Goal: Task Accomplishment & Management: Manage account settings

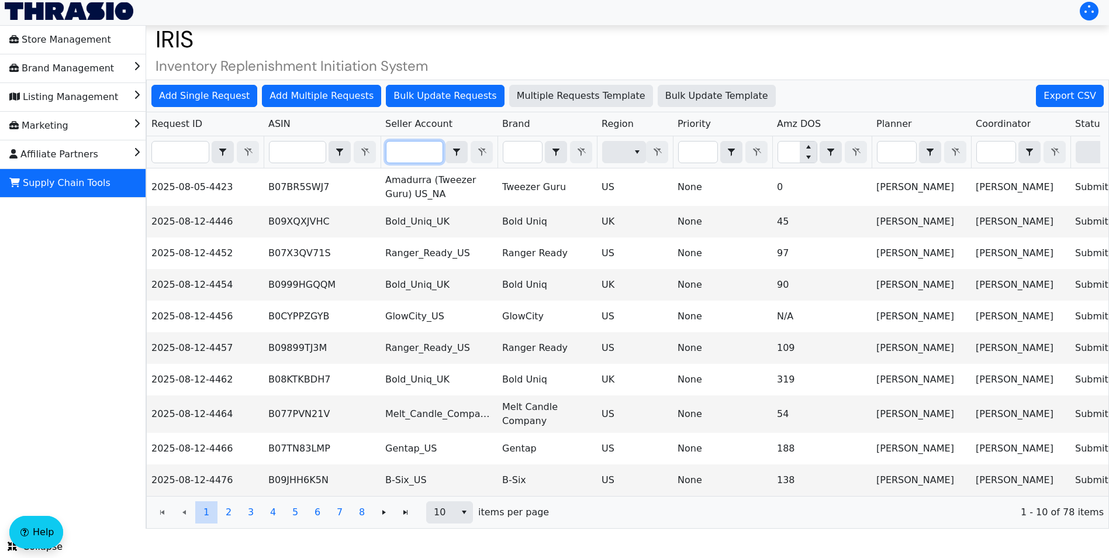
click at [411, 144] on input "Filter" at bounding box center [414, 151] width 56 height 21
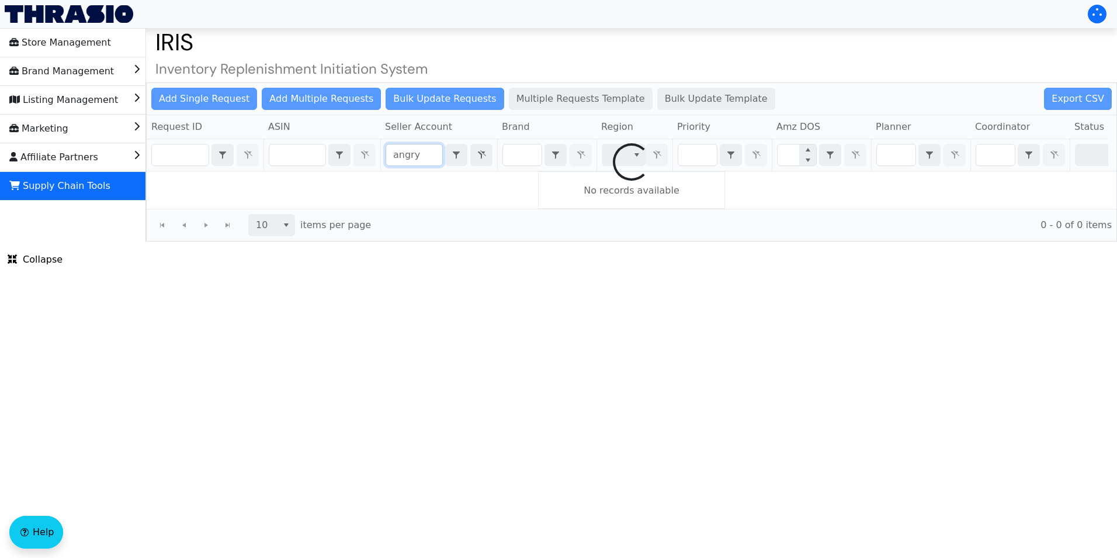
type input "angry"
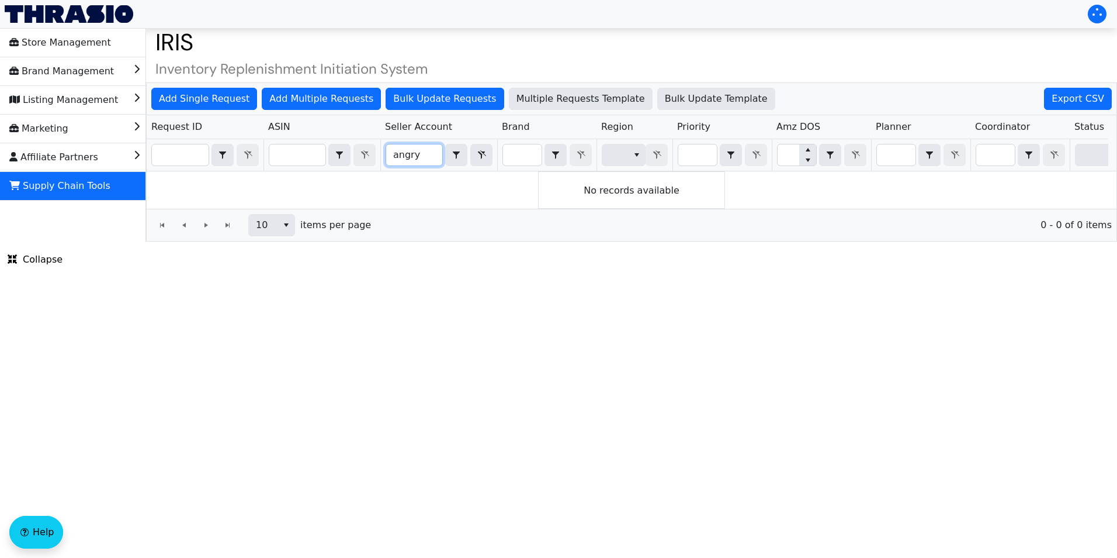
drag, startPoint x: 433, startPoint y: 160, endPoint x: 389, endPoint y: 158, distance: 43.9
click at [389, 158] on input "angry" at bounding box center [414, 154] width 56 height 21
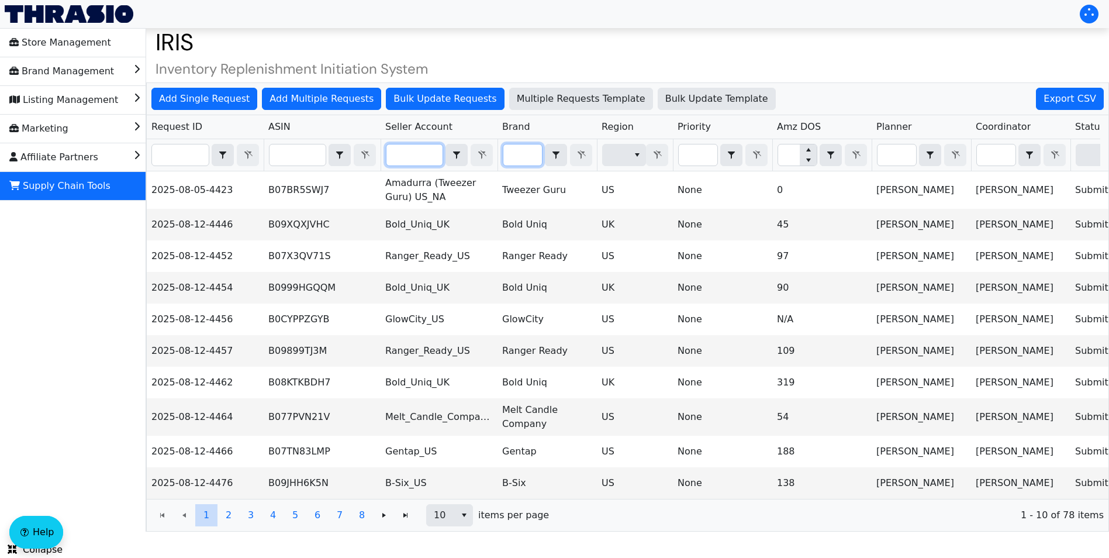
click at [511, 152] on input "Filter" at bounding box center [522, 154] width 39 height 21
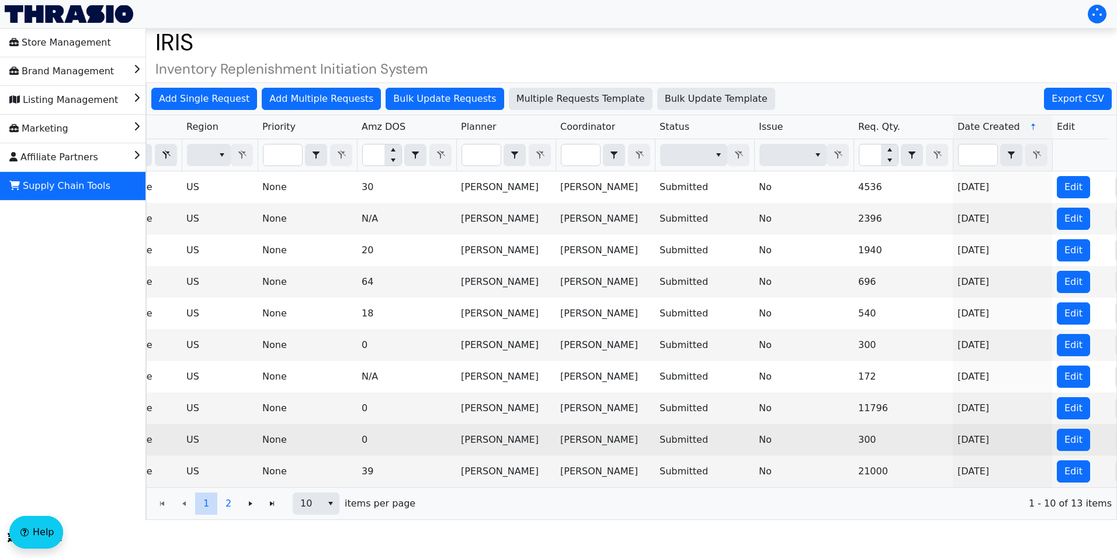
scroll to position [0, 476]
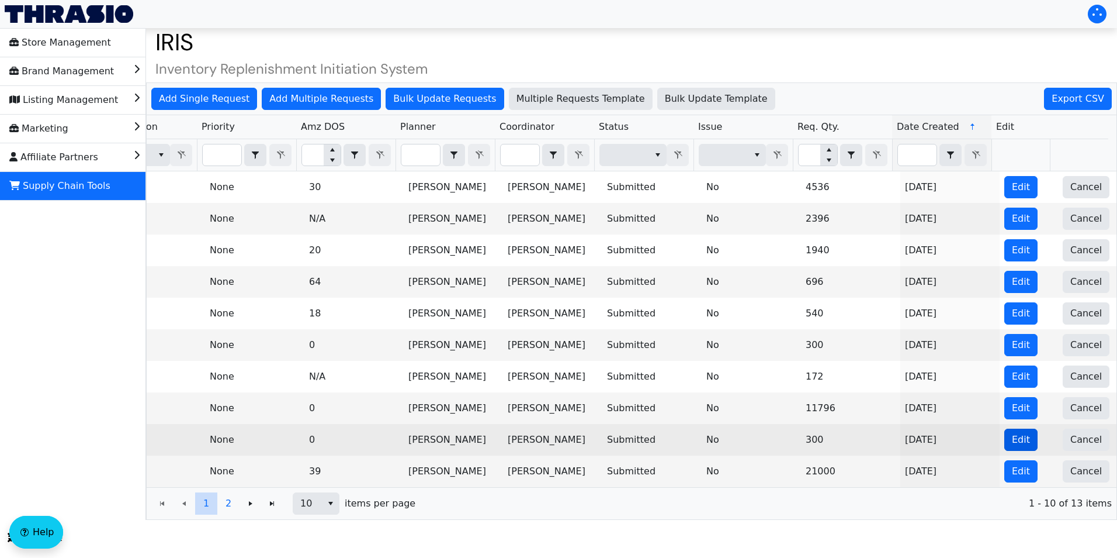
type input "angry"
click at [1005, 438] on button "Edit" at bounding box center [1021, 439] width 33 height 22
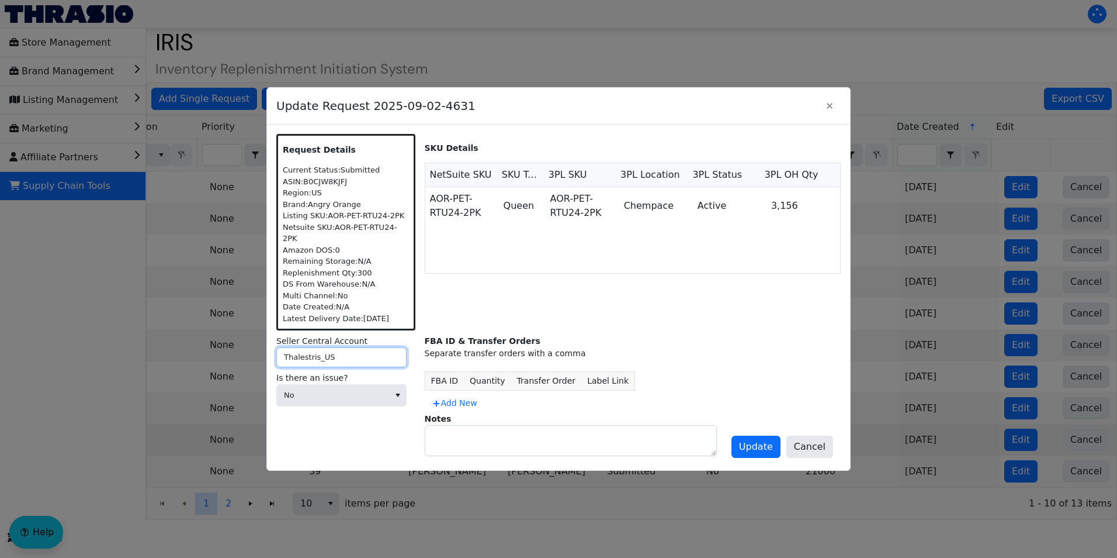
click at [341, 350] on input "Thalestris_US" at bounding box center [341, 357] width 130 height 20
drag, startPoint x: 295, startPoint y: 352, endPoint x: 269, endPoint y: 352, distance: 26.3
click at [269, 352] on div "Request Details Current Status: Submitted ASIN: B0CJW8KJFJ Region: [GEOGRAPHIC_…" at bounding box center [558, 296] width 583 height 345
drag, startPoint x: 314, startPoint y: 351, endPoint x: 262, endPoint y: 352, distance: 52.0
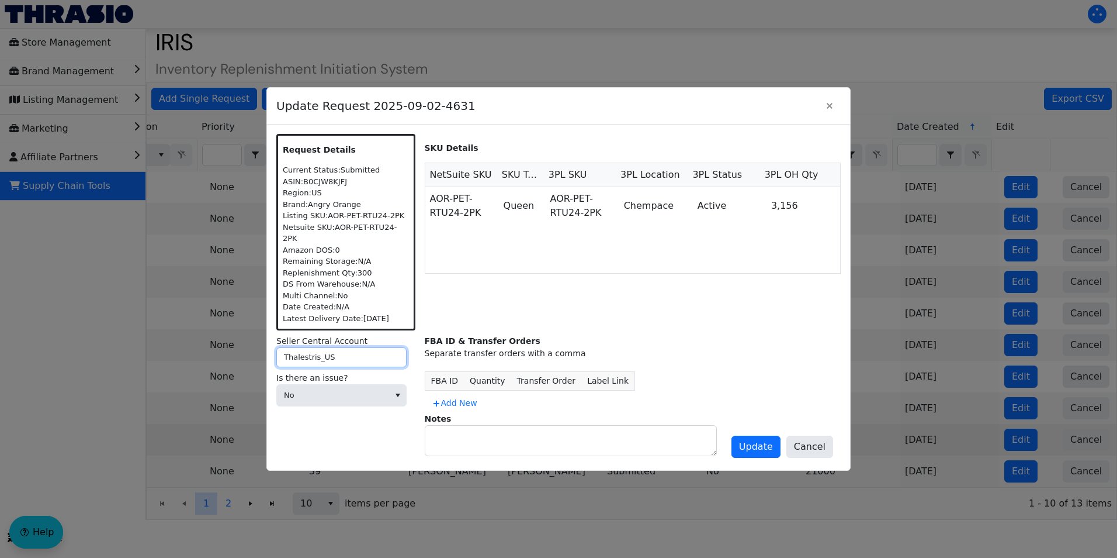
click at [262, 352] on div "Update Request 2025-09-02-4631 Request Details Current Status: Submitted ASIN: …" at bounding box center [558, 279] width 1117 height 558
type input "GreenTree_US"
click at [755, 440] on span "Update" at bounding box center [756, 447] width 34 height 14
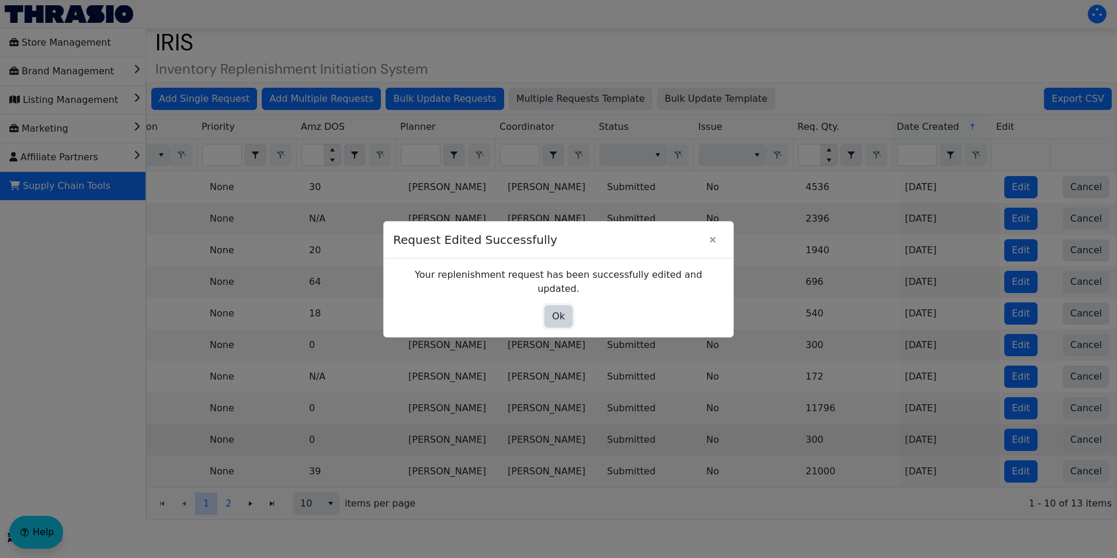
click at [559, 309] on span "Ok" at bounding box center [558, 316] width 13 height 14
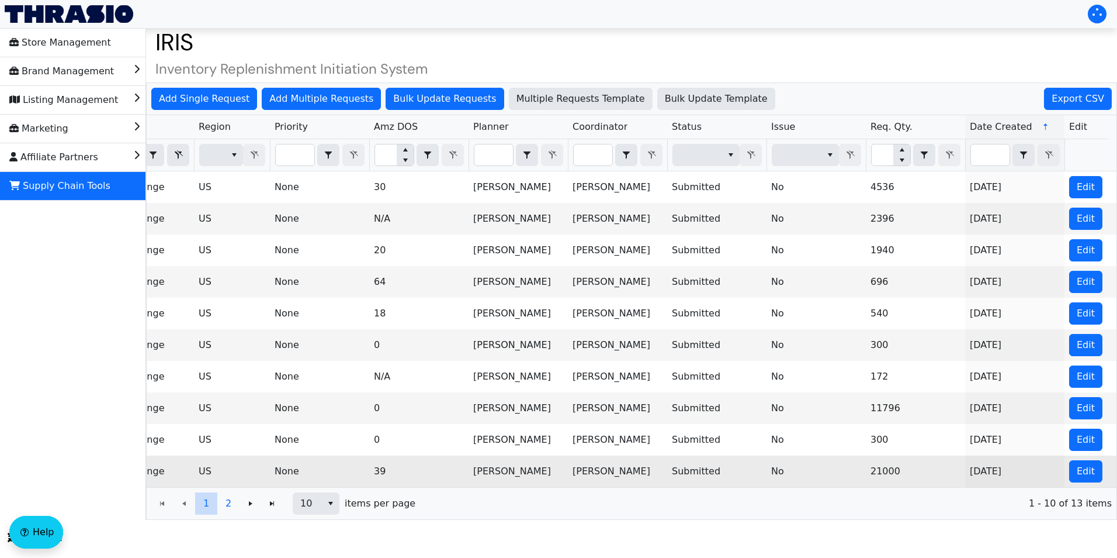
scroll to position [0, 0]
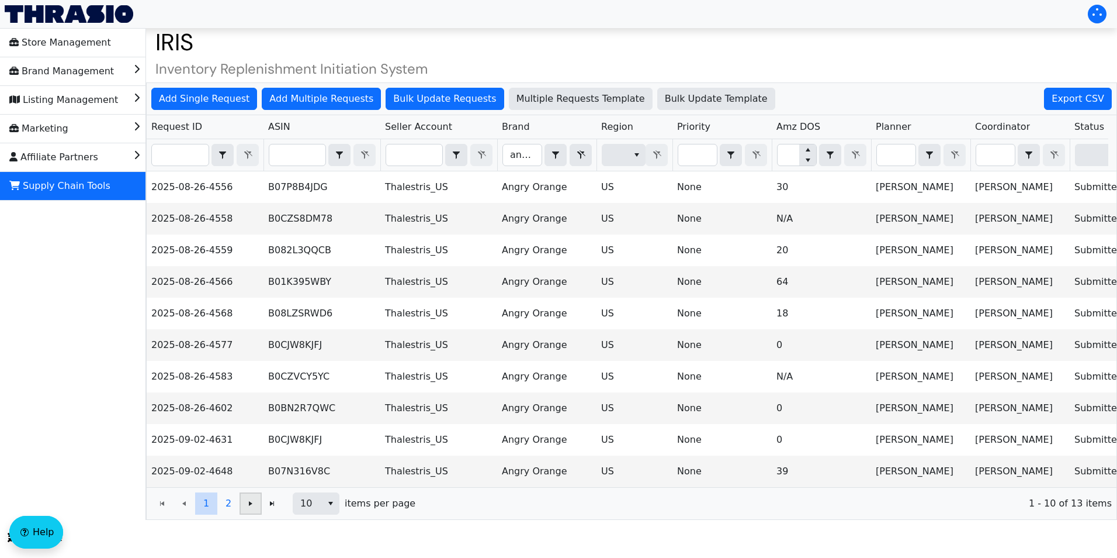
click at [250, 506] on icon "Page 1 of 2" at bounding box center [251, 503] width 4 height 5
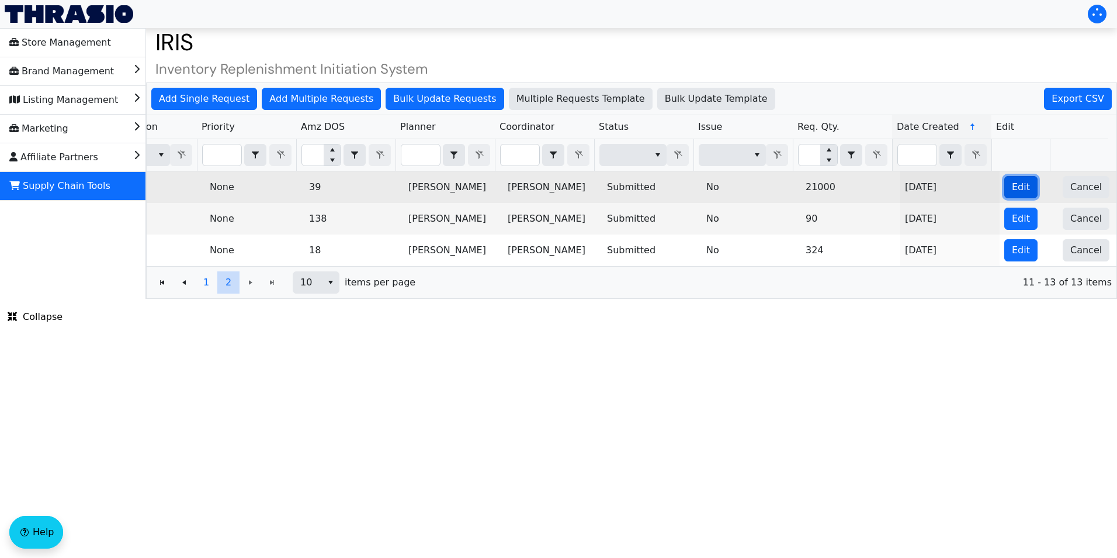
click at [1012, 184] on span "Edit" at bounding box center [1021, 187] width 18 height 14
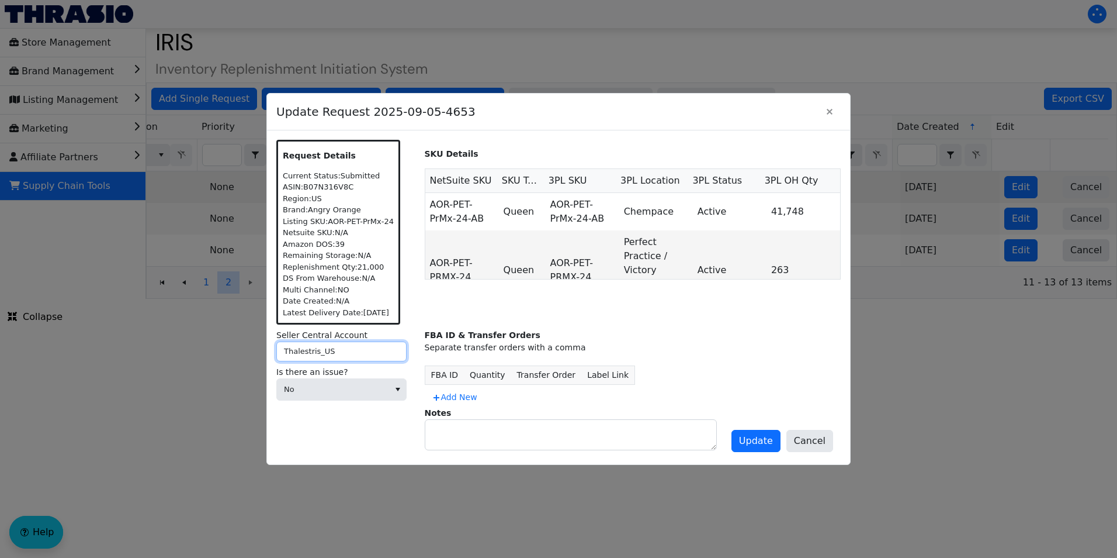
click at [310, 347] on input "Thalestris_US" at bounding box center [341, 351] width 130 height 20
drag, startPoint x: 316, startPoint y: 350, endPoint x: 260, endPoint y: 352, distance: 55.6
click at [260, 352] on div "Update Request 2025-09-05-4653 Request Details Current Status: Submitted ASIN: …" at bounding box center [558, 279] width 1117 height 558
type input "GreenTree_US"
click at [754, 445] on span "Update" at bounding box center [756, 441] width 34 height 14
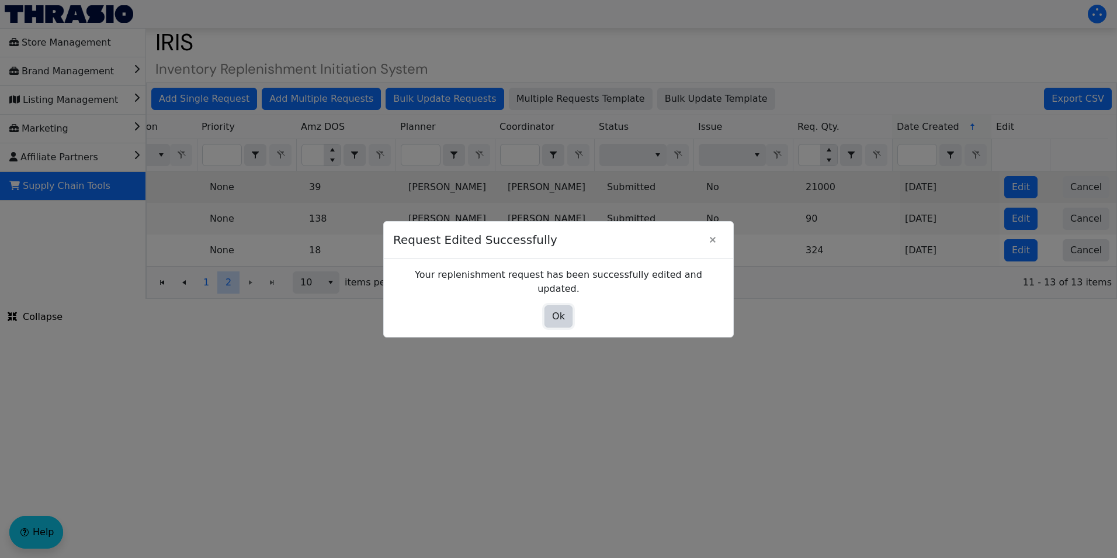
click at [552, 310] on button "Ok" at bounding box center [559, 316] width 28 height 22
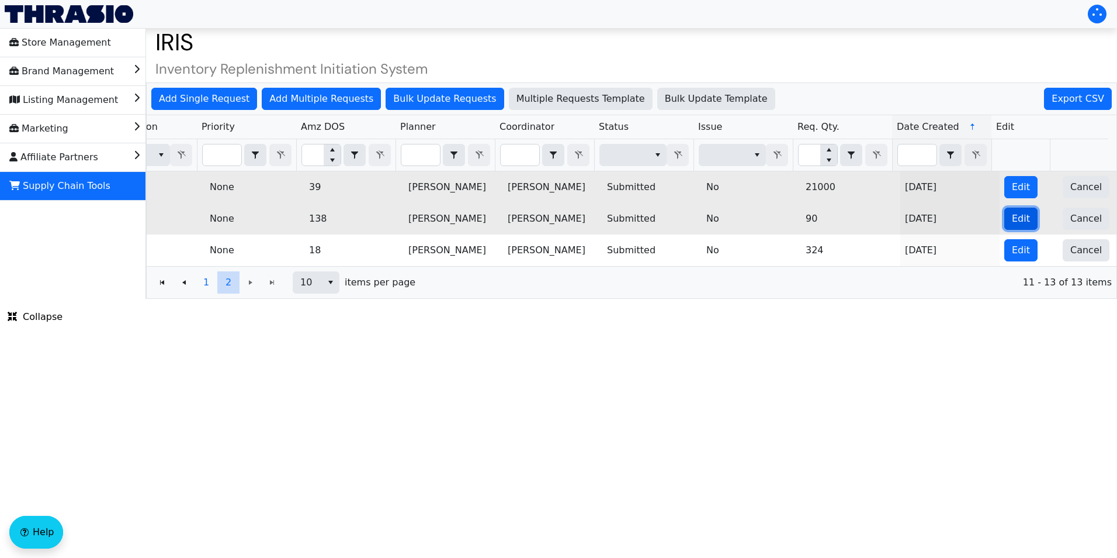
click at [1018, 214] on span "Edit" at bounding box center [1021, 219] width 18 height 14
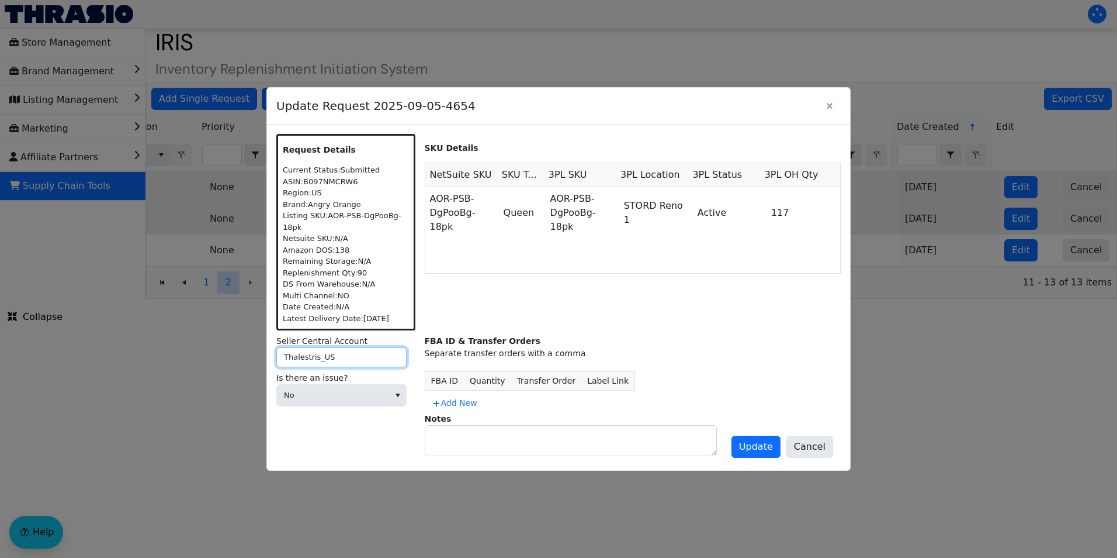
click at [296, 351] on input "Thalestris_US" at bounding box center [341, 357] width 130 height 20
drag, startPoint x: 315, startPoint y: 357, endPoint x: 269, endPoint y: 358, distance: 46.2
click at [269, 358] on div "Request Details Current Status: Submitted ASIN: B097NMCRW6 Region: [GEOGRAPHIC_…" at bounding box center [558, 296] width 583 height 345
type input "GreenTree_US"
click at [755, 452] on span "Update" at bounding box center [756, 447] width 34 height 14
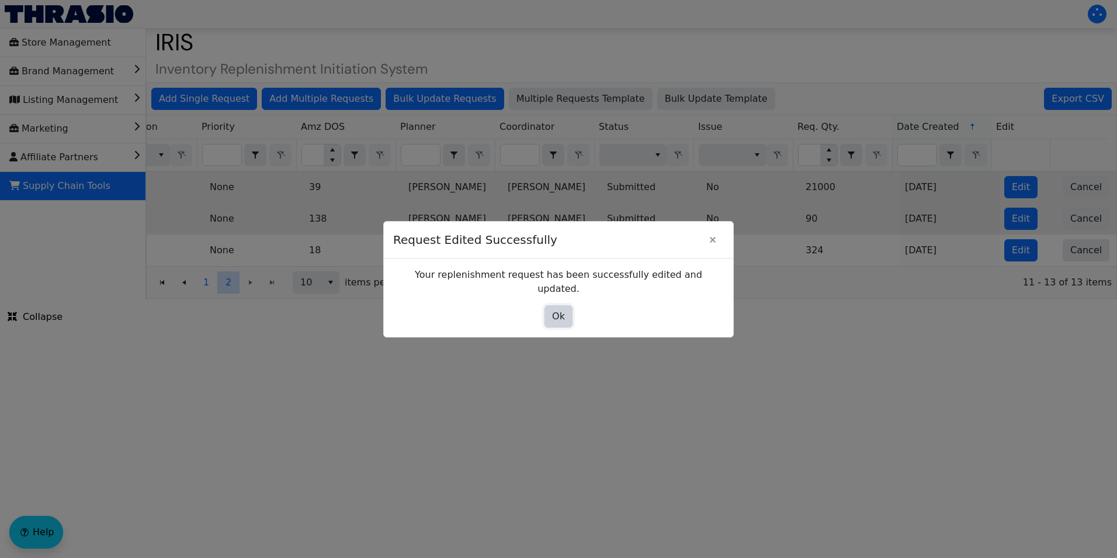
click at [563, 316] on span "Ok" at bounding box center [558, 316] width 13 height 14
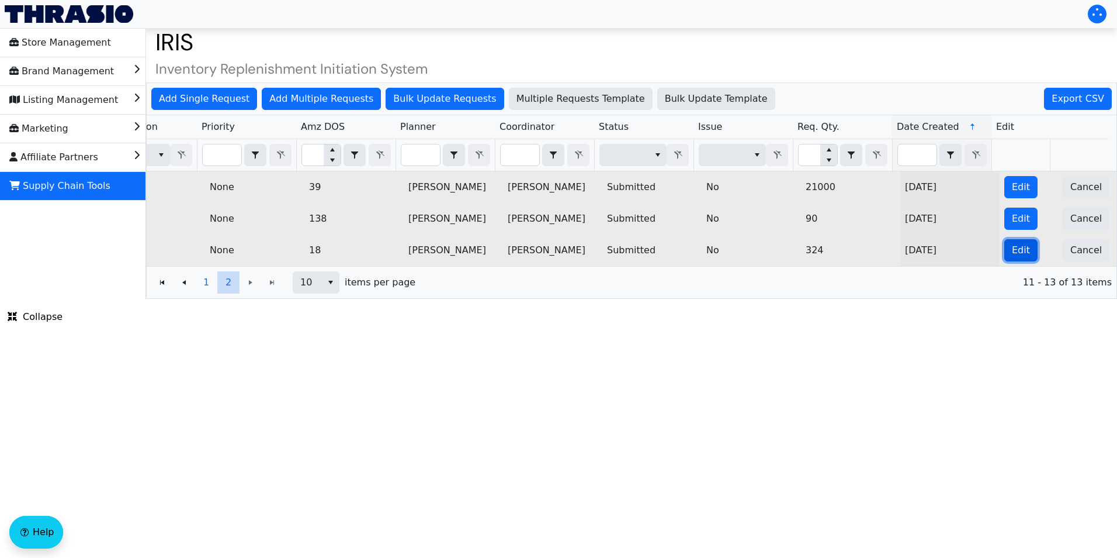
click at [1005, 251] on button "Edit" at bounding box center [1021, 250] width 33 height 22
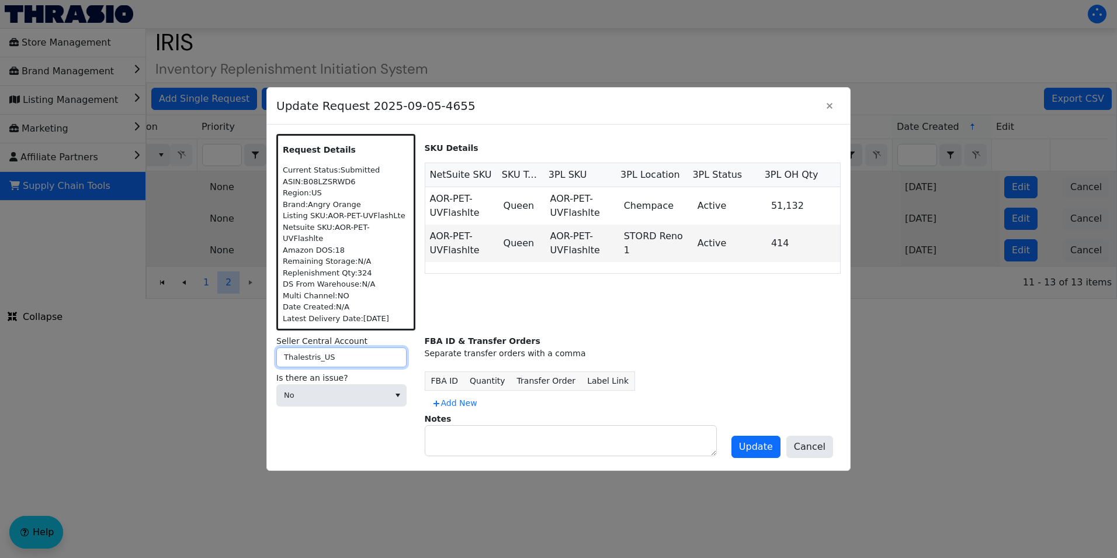
click at [307, 348] on input "Thalestris_US" at bounding box center [341, 357] width 130 height 20
drag, startPoint x: 314, startPoint y: 353, endPoint x: 265, endPoint y: 355, distance: 49.1
click at [265, 355] on div "Update Request 2025-09-05-4655 Request Details Current Status: Submitted ASIN: …" at bounding box center [558, 279] width 1117 height 558
type input "GreenTree_US"
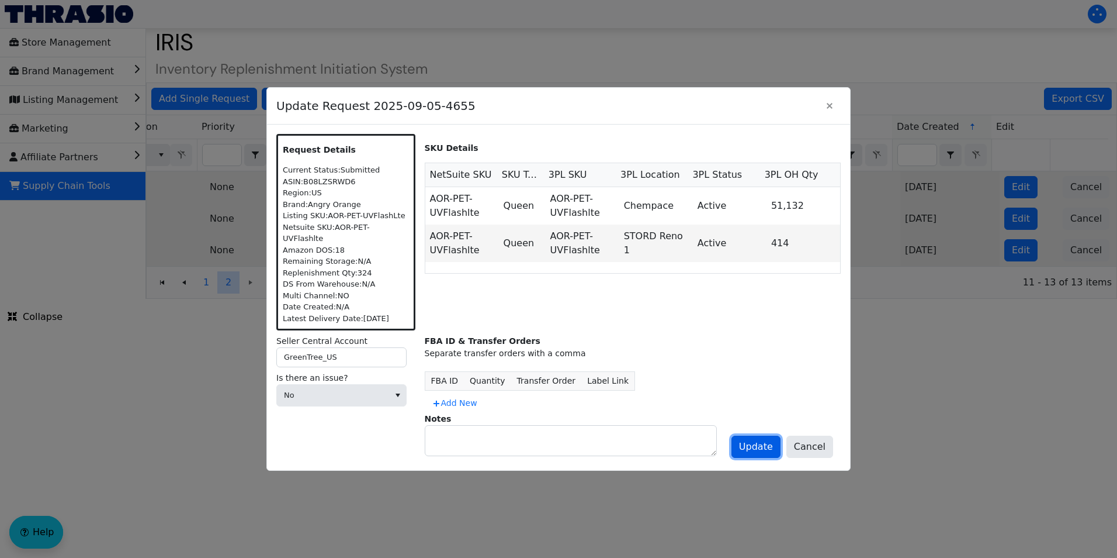
click at [759, 440] on span "Update" at bounding box center [756, 447] width 34 height 14
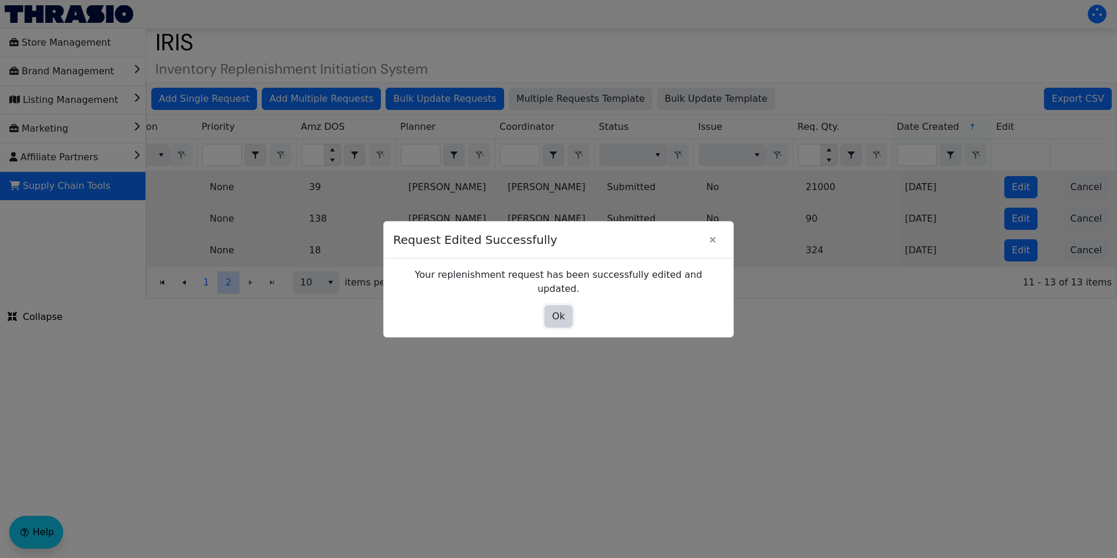
click at [557, 305] on button "Ok" at bounding box center [559, 316] width 28 height 22
